Goal: Information Seeking & Learning: Check status

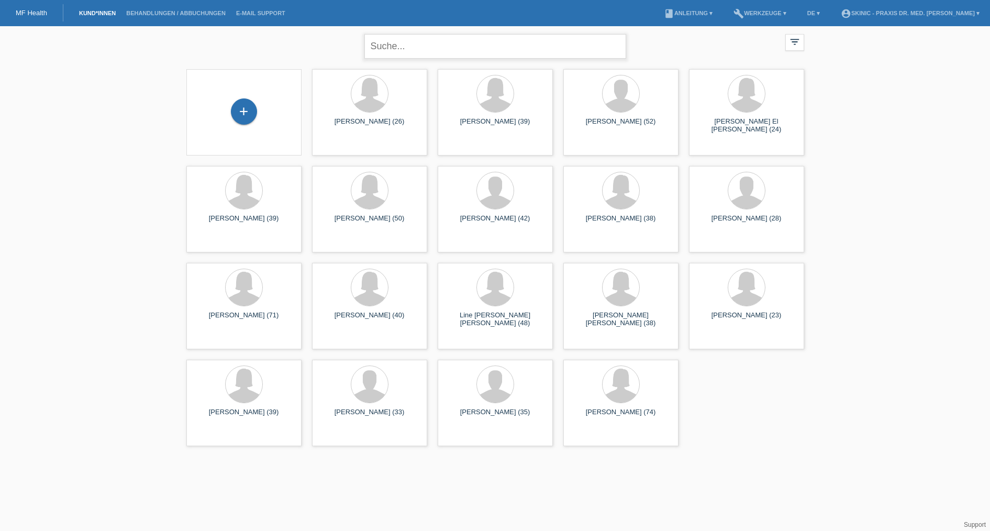
click at [435, 53] on input "text" at bounding box center [495, 46] width 262 height 25
type input "[PERSON_NAME]"
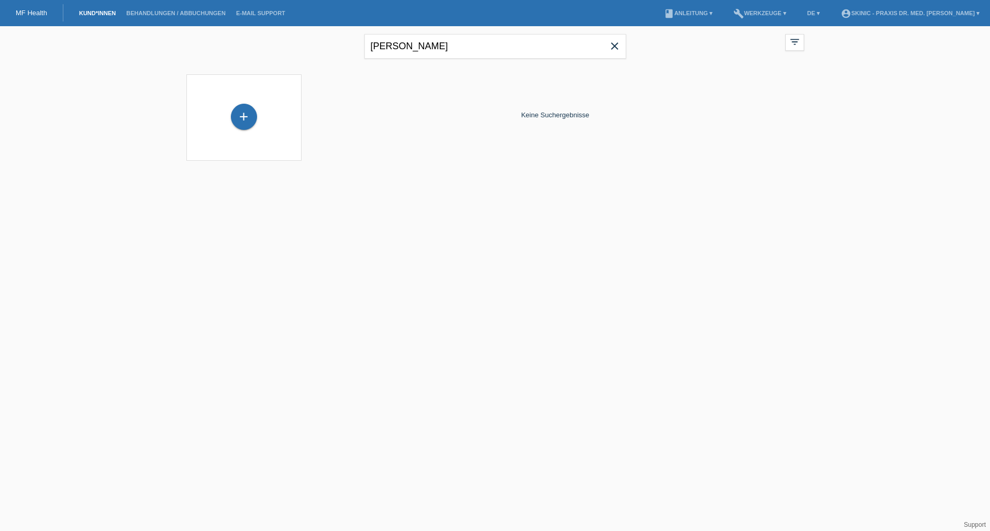
click at [615, 45] on icon "close" at bounding box center [614, 46] width 13 height 13
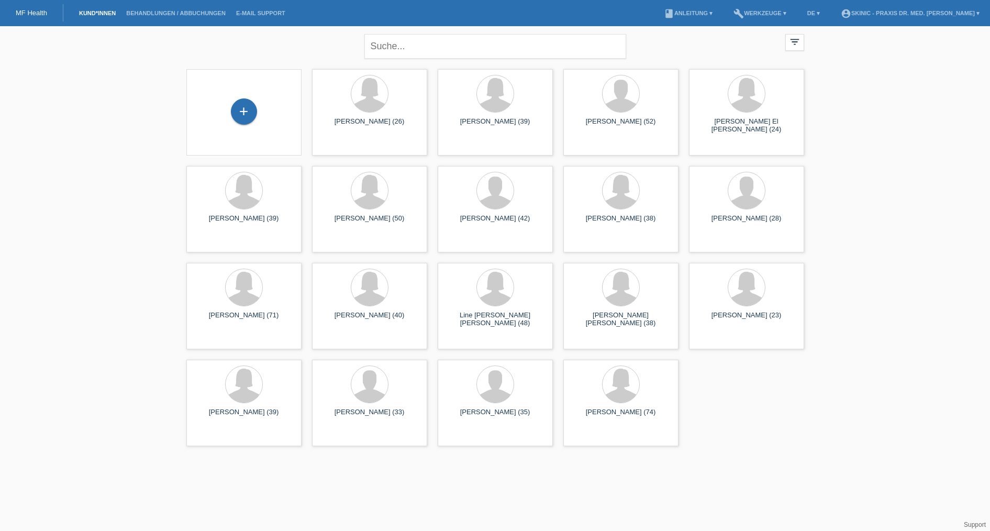
click at [46, 15] on link "MF Health" at bounding box center [31, 13] width 31 height 8
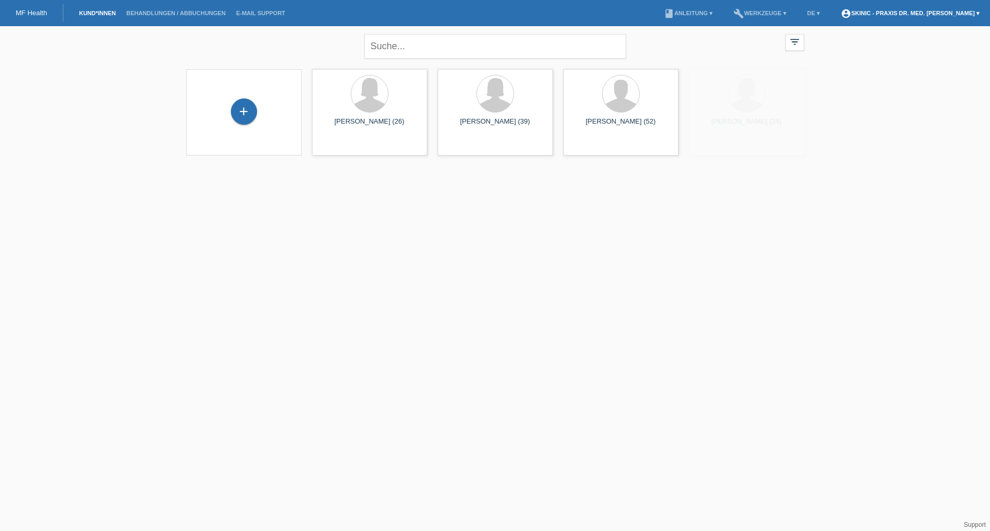
click at [914, 14] on link "account_circle SKINIC - Praxis Dr. med. [PERSON_NAME] ▾" at bounding box center [909, 13] width 149 height 6
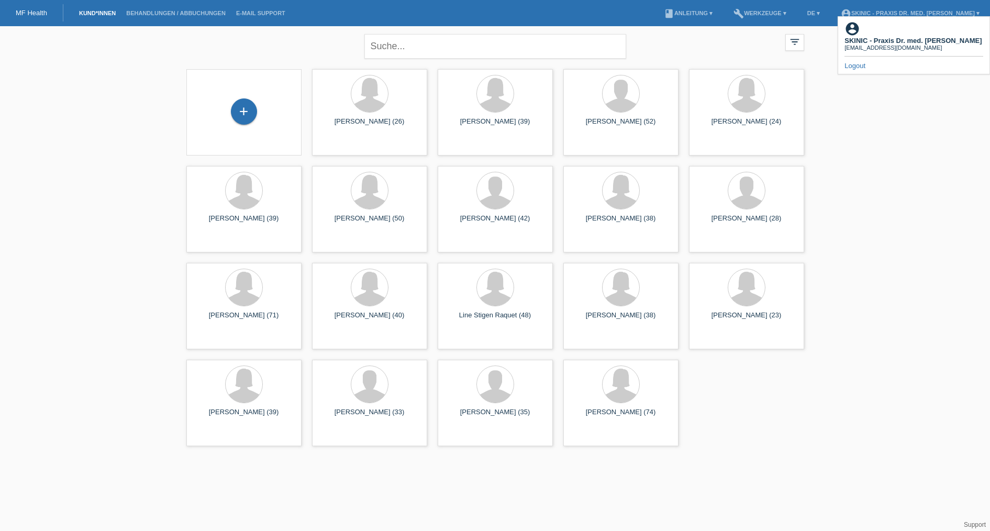
click at [891, 37] on b "SKINIC - Praxis Dr. med. [PERSON_NAME]" at bounding box center [912, 41] width 137 height 8
click at [680, 47] on div "close filter_list view_module Alle Kund*innen anzeigen star Markierte [PERSON_N…" at bounding box center [495, 45] width 628 height 38
click at [163, 13] on link "Behandlungen / Abbuchungen" at bounding box center [176, 13] width 110 height 6
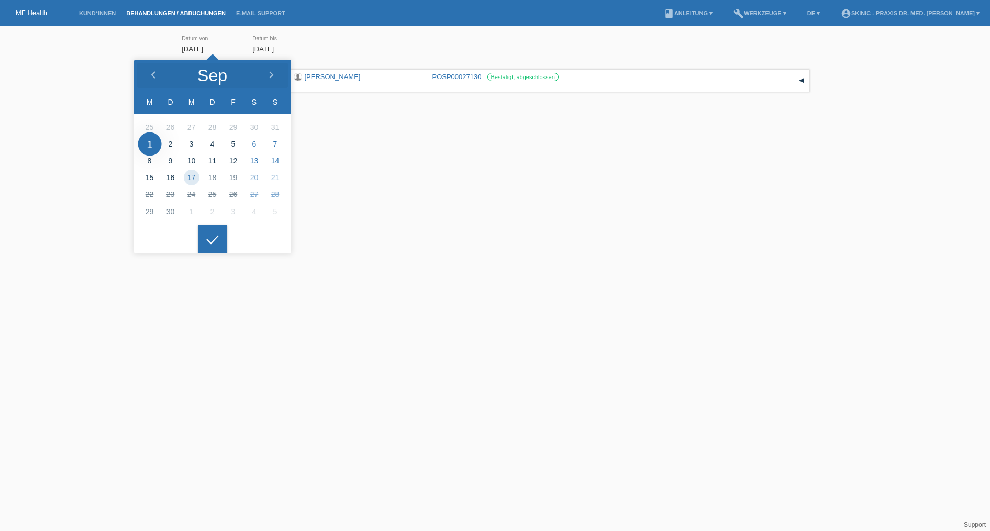
drag, startPoint x: 231, startPoint y: 51, endPoint x: 161, endPoint y: 47, distance: 69.7
click at [161, 47] on div "01.09.2025 error Datum von 17.09.2025 error Datum bis Übernehmen 17:52 Datum" at bounding box center [495, 101] width 990 height 140
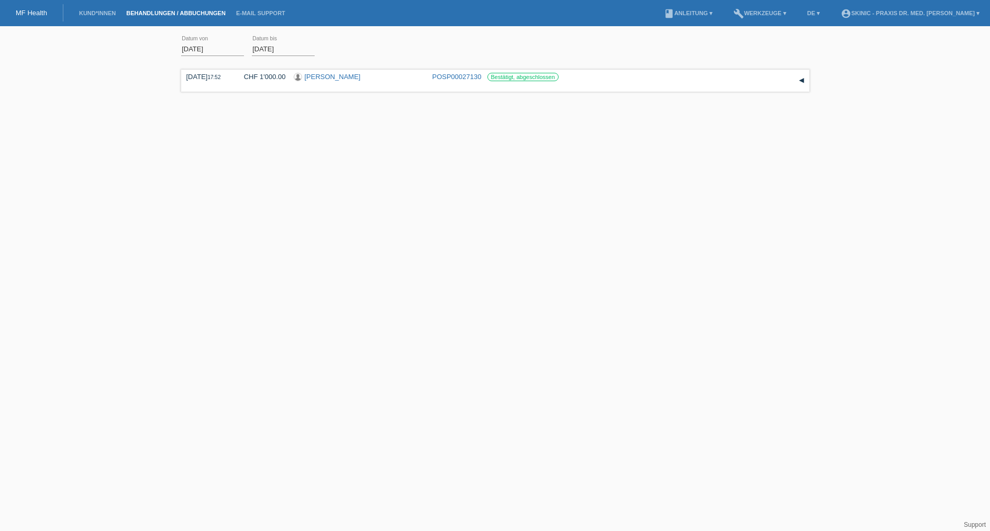
click at [190, 49] on input "01.09.2025" at bounding box center [212, 48] width 63 height 13
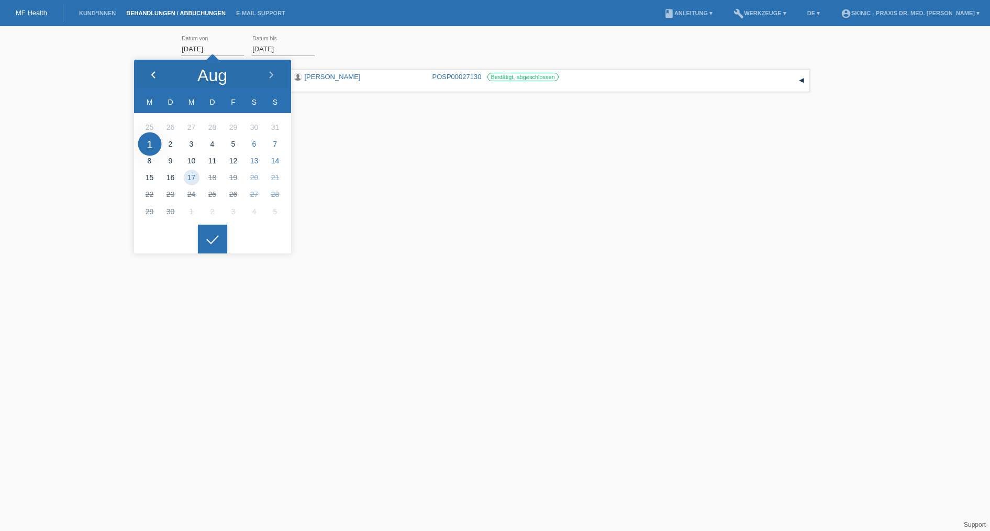
click at [150, 74] on icon at bounding box center [153, 75] width 8 height 8
click at [151, 74] on icon at bounding box center [153, 75] width 8 height 8
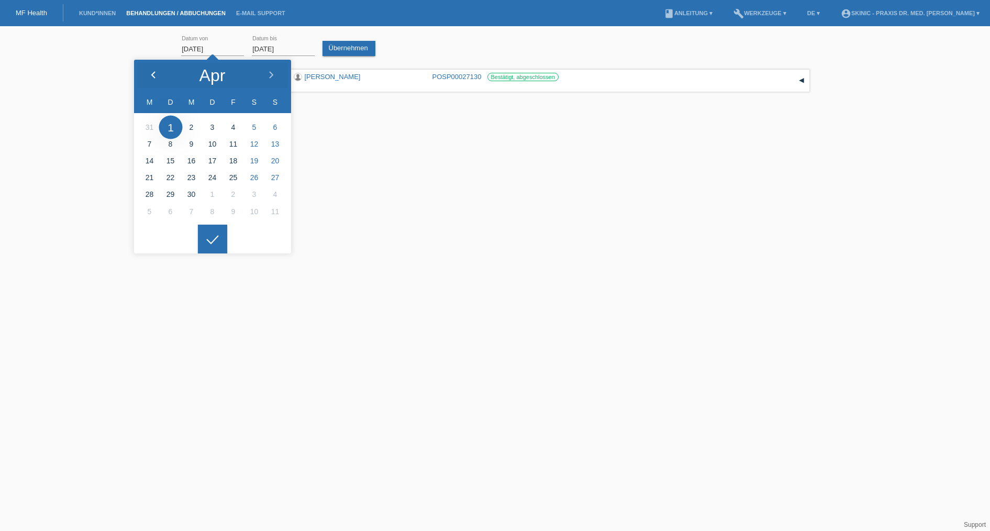
click at [151, 74] on icon at bounding box center [153, 75] width 8 height 8
type input "01.02.2025"
click at [307, 46] on input "17.09.2025" at bounding box center [283, 48] width 63 height 13
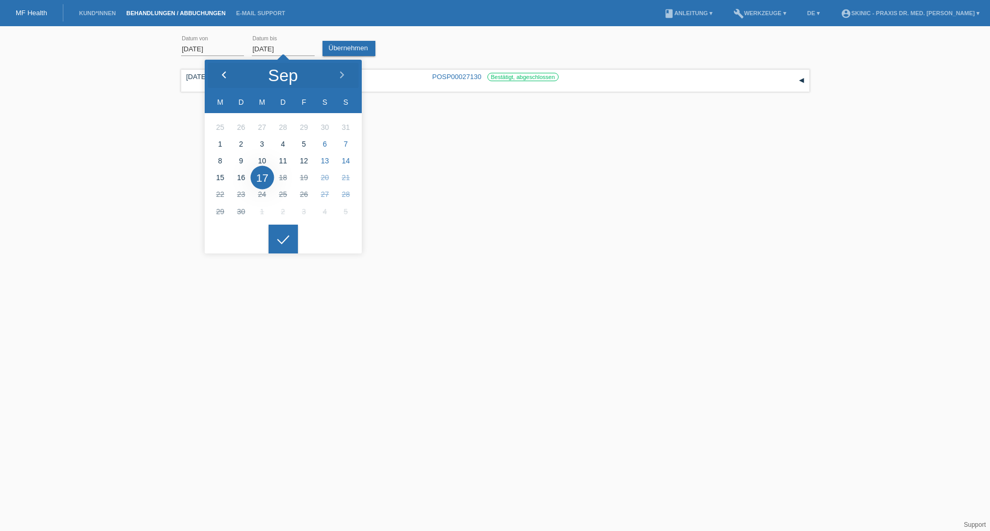
click at [219, 76] on div at bounding box center [224, 75] width 39 height 31
click at [220, 75] on icon at bounding box center [224, 75] width 8 height 8
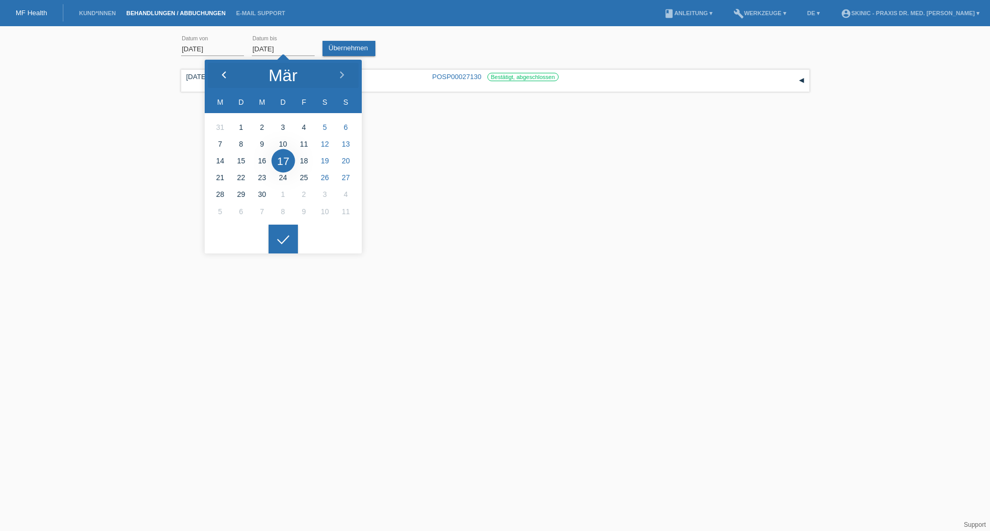
click at [220, 75] on icon at bounding box center [224, 75] width 8 height 8
click at [340, 73] on icon at bounding box center [342, 75] width 8 height 8
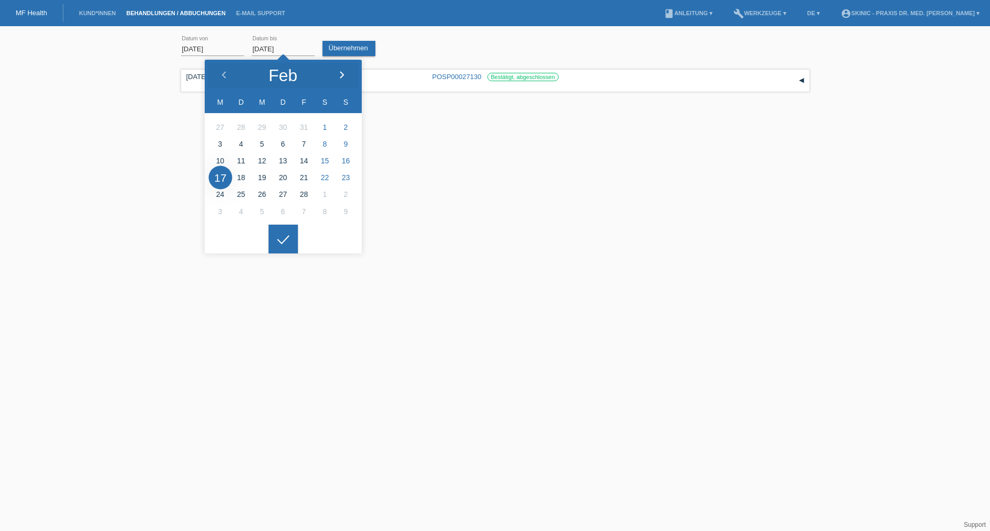
click at [340, 73] on icon at bounding box center [342, 75] width 8 height 8
type input "01.03.2025"
click at [364, 46] on link "Übernehmen" at bounding box center [348, 48] width 53 height 15
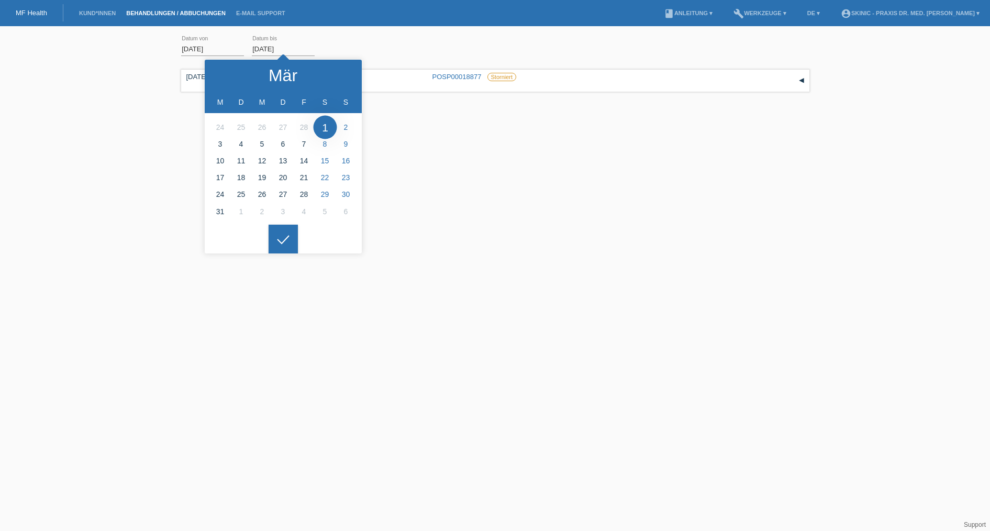
click at [108, 122] on div "01.02.2025 error Datum von 01.03.2025 error Datum bis Übernehmen 18:00 Datum" at bounding box center [495, 101] width 990 height 140
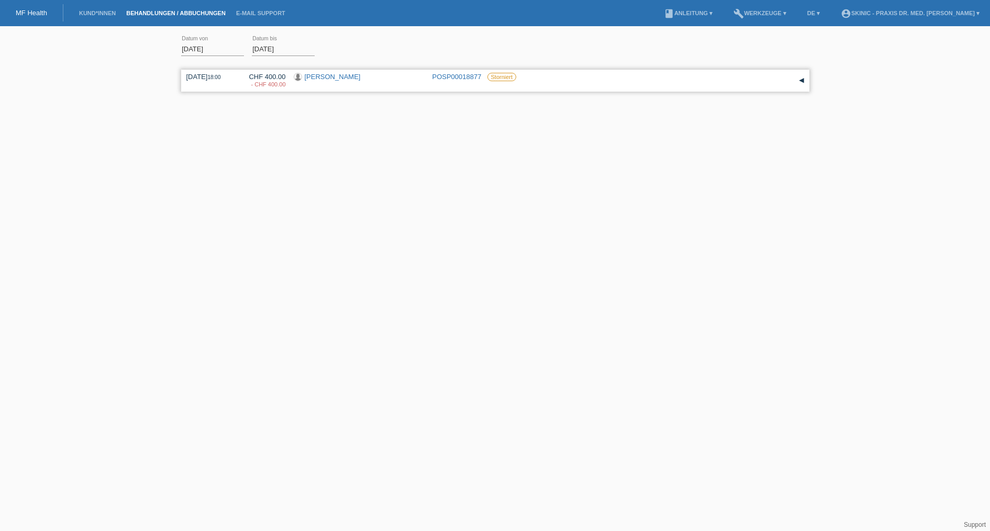
scroll to position [0, 0]
click at [803, 83] on div "▾" at bounding box center [801, 81] width 16 height 16
click at [106, 13] on link "Kund*innen" at bounding box center [97, 13] width 47 height 6
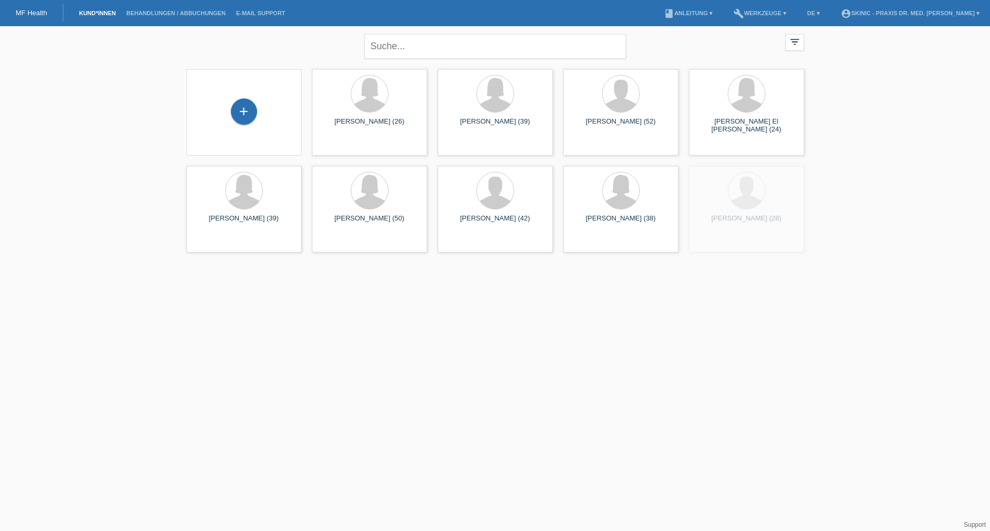
click at [32, 14] on link "MF Health" at bounding box center [31, 13] width 31 height 8
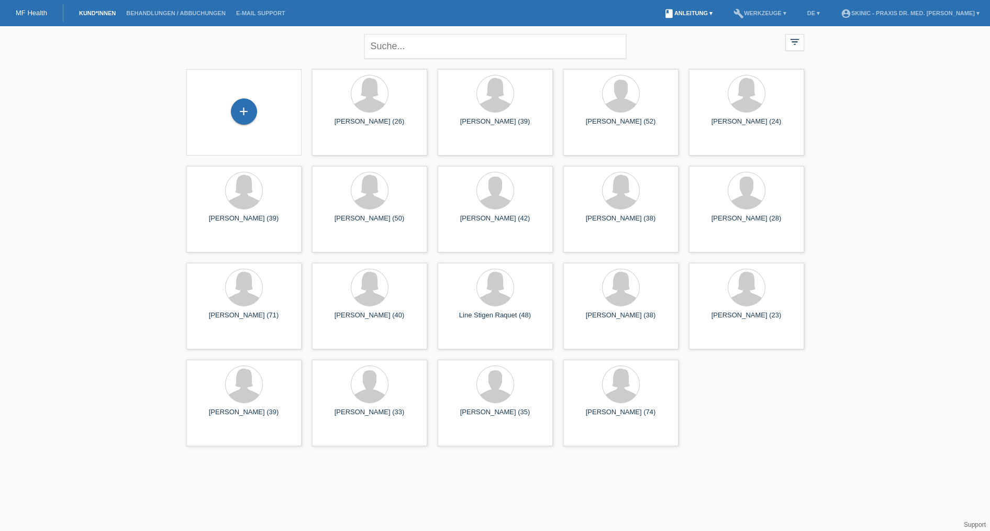
click at [684, 13] on link "book Anleitung ▾" at bounding box center [687, 13] width 59 height 6
click at [790, 13] on link "build Werkzeuge ▾" at bounding box center [759, 13] width 63 height 6
click at [875, 29] on div "close filter_list view_module Alle Kund*innen anzeigen star Markierte Kund*inne…" at bounding box center [495, 238] width 990 height 425
click at [899, 10] on link "account_circle SKINIC - Praxis Dr. med. Dan Iselin ▾" at bounding box center [909, 13] width 149 height 6
click at [886, 90] on div "close filter_list view_module Alle Kund*innen anzeigen star Markierte Kund*inne…" at bounding box center [495, 238] width 990 height 425
